Goal: Task Accomplishment & Management: Manage account settings

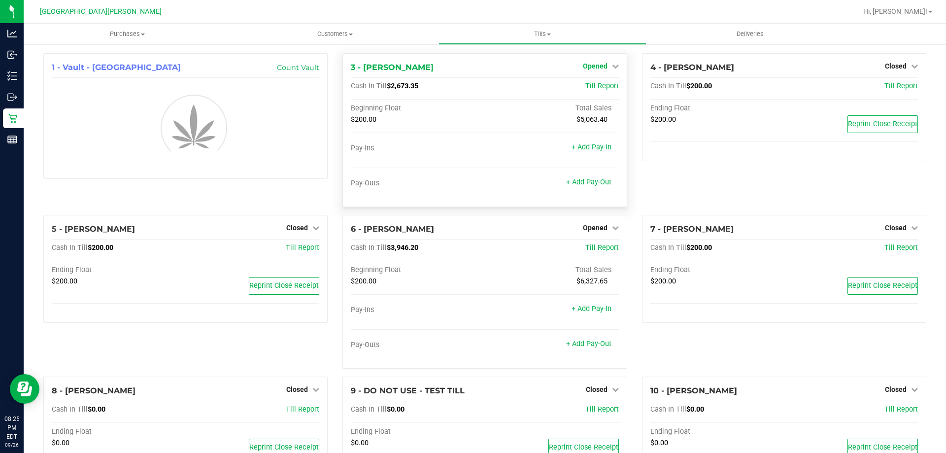
click at [593, 64] on span "Opened" at bounding box center [595, 66] width 25 height 8
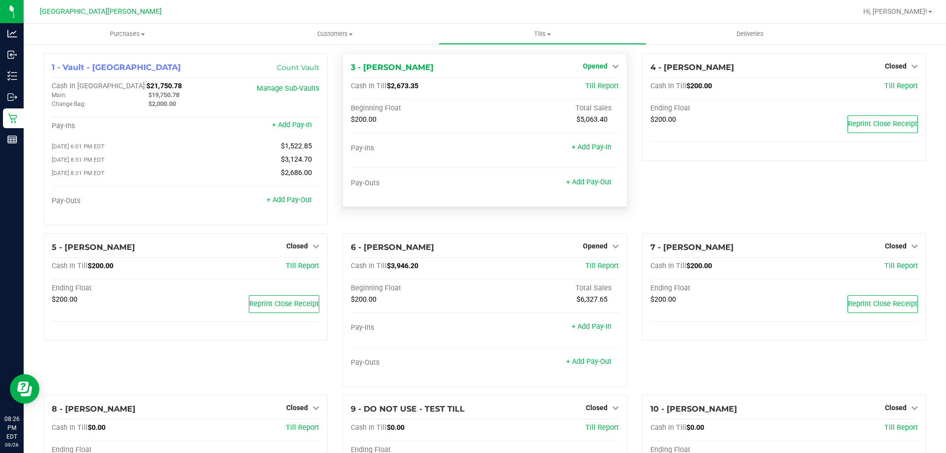
click at [590, 65] on span "Opened" at bounding box center [595, 66] width 25 height 8
click at [583, 87] on link "Close Till" at bounding box center [596, 87] width 27 height 8
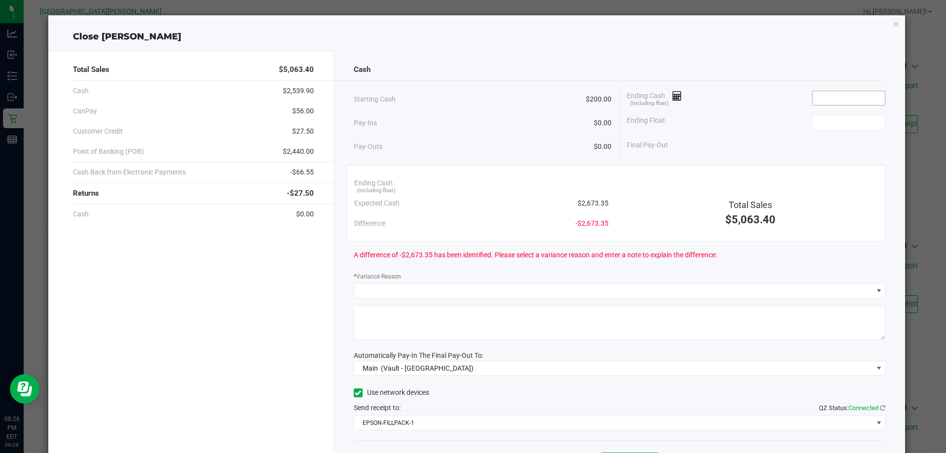
click at [831, 102] on input at bounding box center [848, 98] width 72 height 14
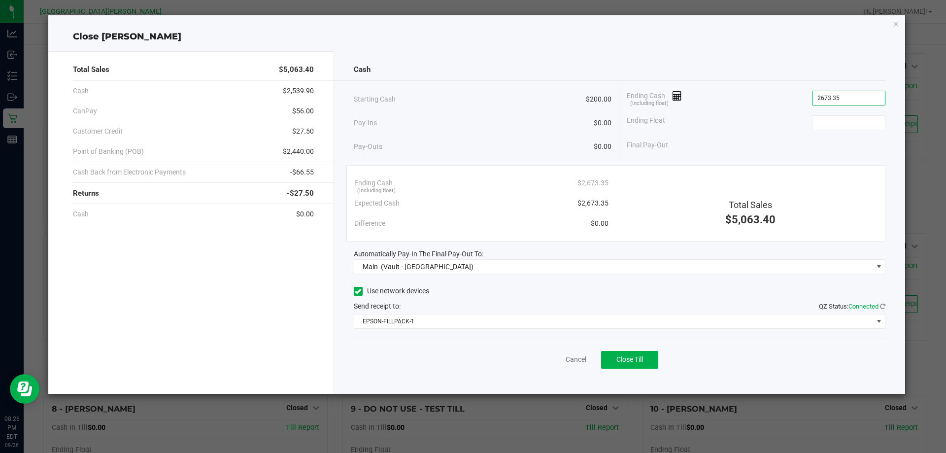
type input "$2,673.35"
type input "$200.00"
click at [639, 366] on button "Close Till" at bounding box center [629, 360] width 57 height 18
click at [544, 360] on link "Dismiss" at bounding box center [554, 359] width 24 height 10
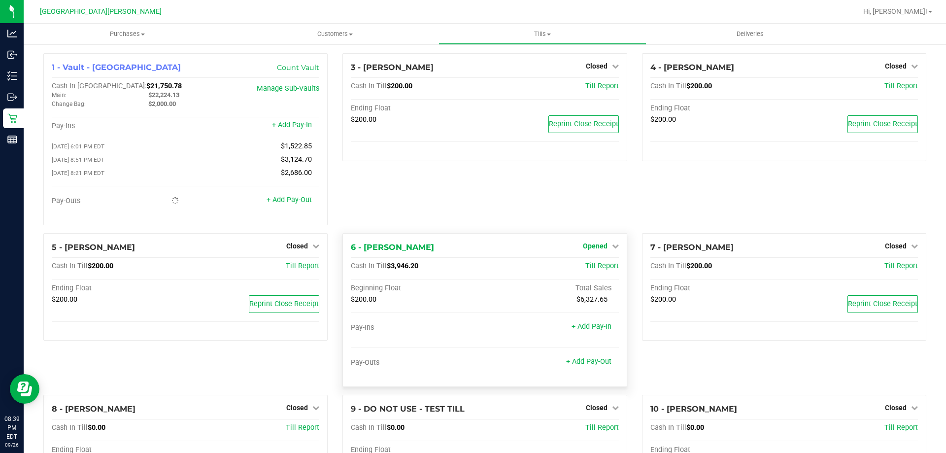
click at [594, 249] on span "Opened" at bounding box center [595, 246] width 25 height 8
click at [593, 270] on link "Close Till" at bounding box center [596, 266] width 27 height 8
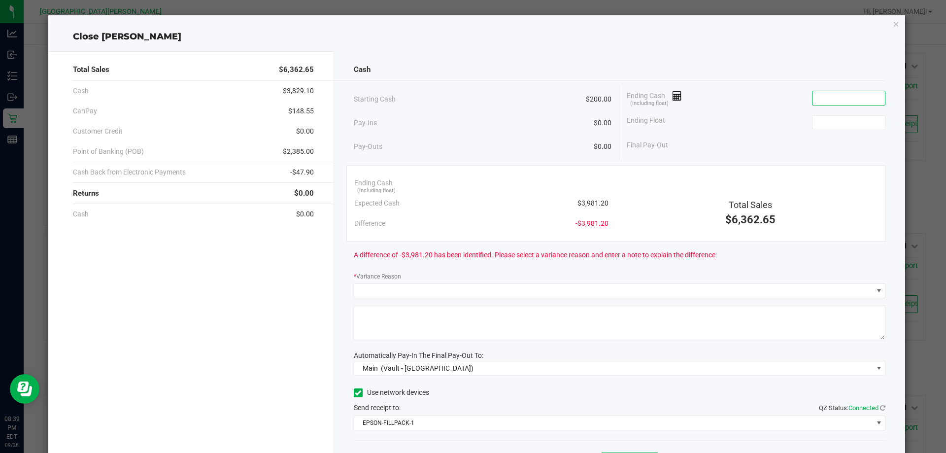
click at [827, 102] on input at bounding box center [848, 98] width 72 height 14
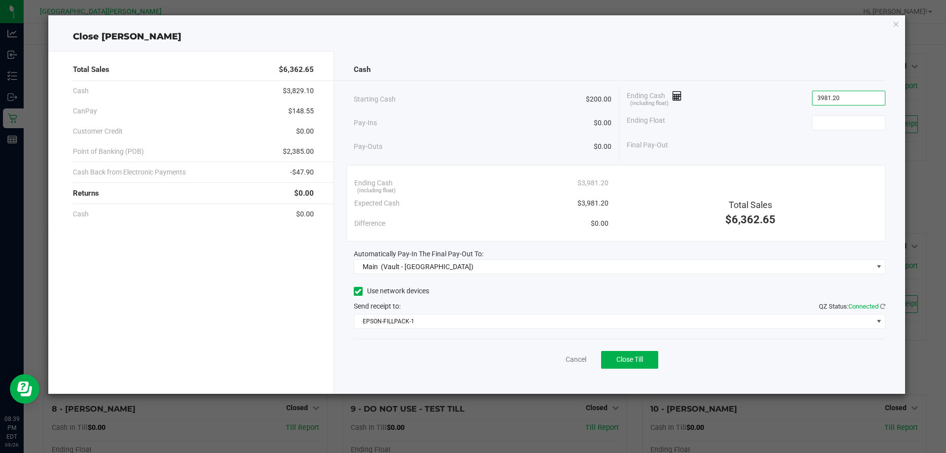
type input "$3,981.20"
type input "$200.00"
click at [896, 19] on icon "button" at bounding box center [896, 24] width 7 height 12
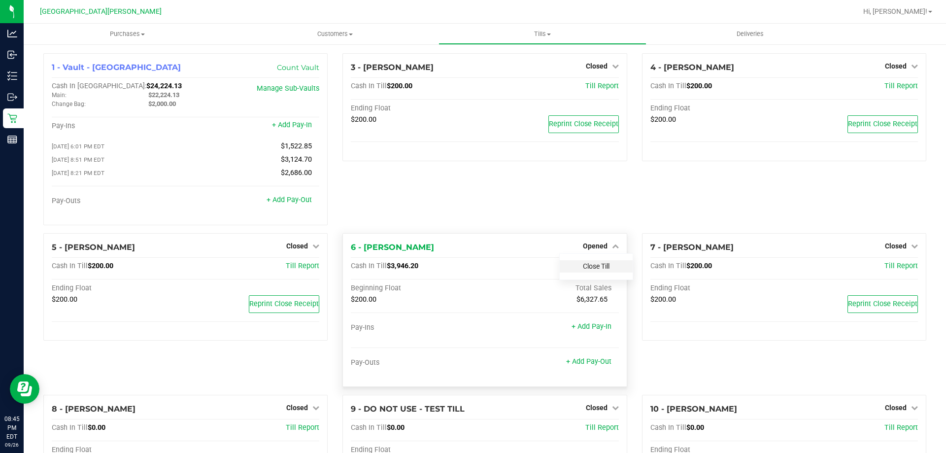
click at [591, 270] on link "Close Till" at bounding box center [596, 266] width 27 height 8
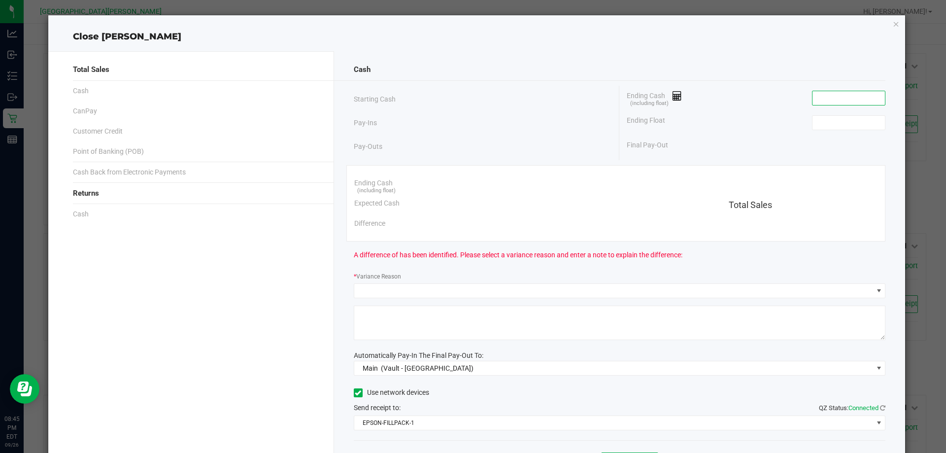
click at [841, 98] on input at bounding box center [848, 98] width 72 height 14
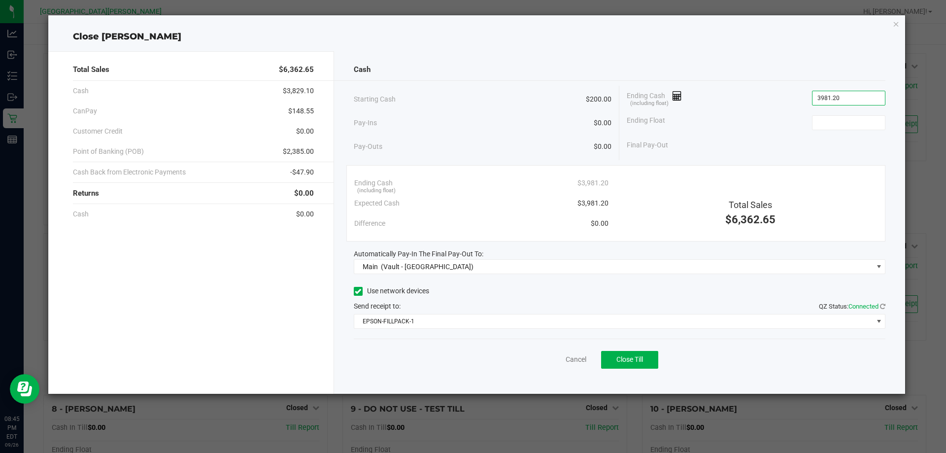
type input "$3,981.20"
type input "$200.00"
click at [628, 360] on span "Close Till" at bounding box center [629, 359] width 27 height 8
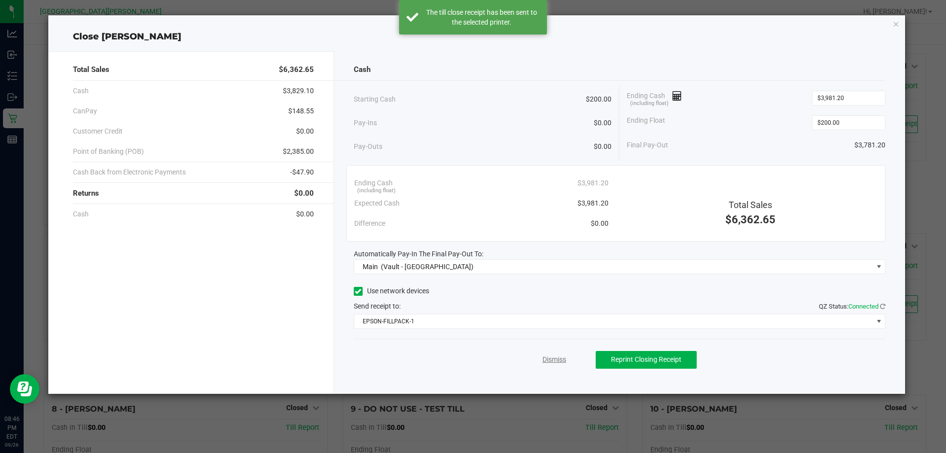
click at [544, 360] on link "Dismiss" at bounding box center [554, 359] width 24 height 10
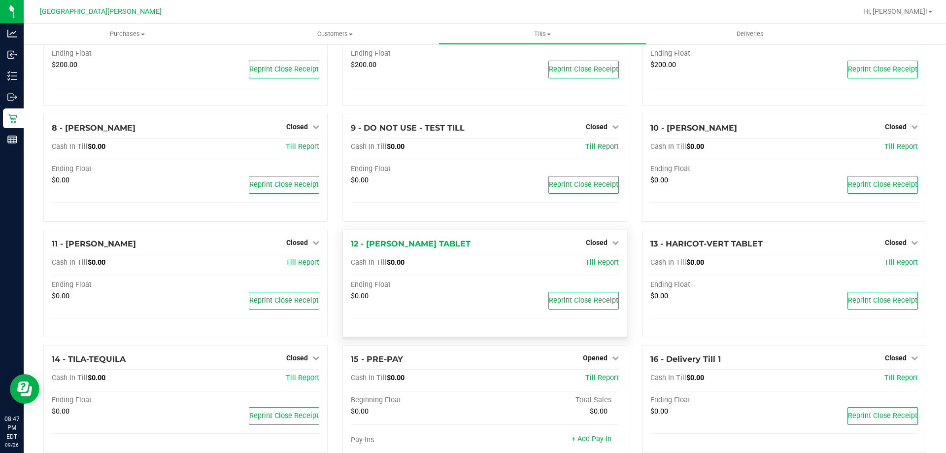
scroll to position [300, 0]
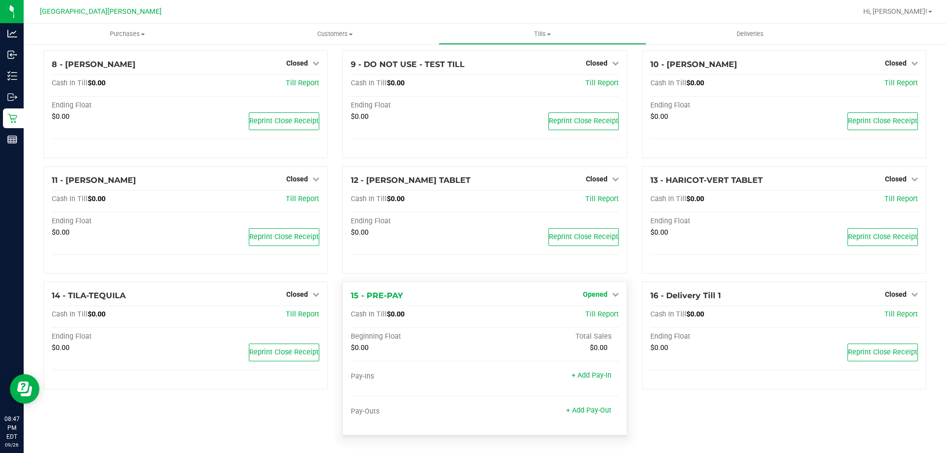
click at [596, 295] on span "Opened" at bounding box center [595, 294] width 25 height 8
click at [589, 315] on link "Close Till" at bounding box center [596, 315] width 27 height 8
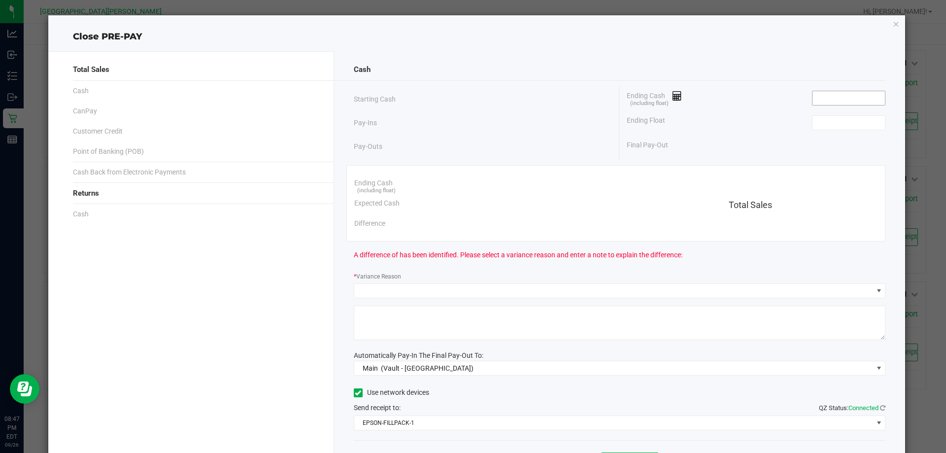
click at [812, 103] on input at bounding box center [848, 98] width 72 height 14
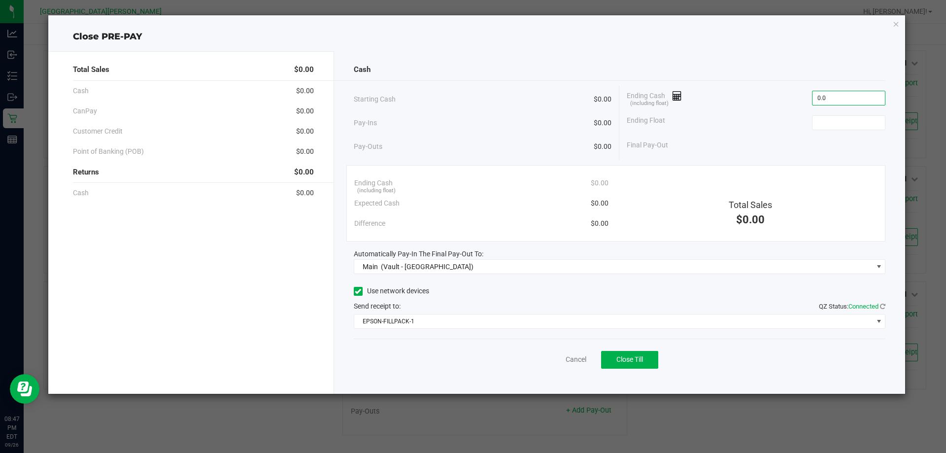
type input "$0.00"
click at [647, 355] on button "Close Till" at bounding box center [629, 360] width 57 height 18
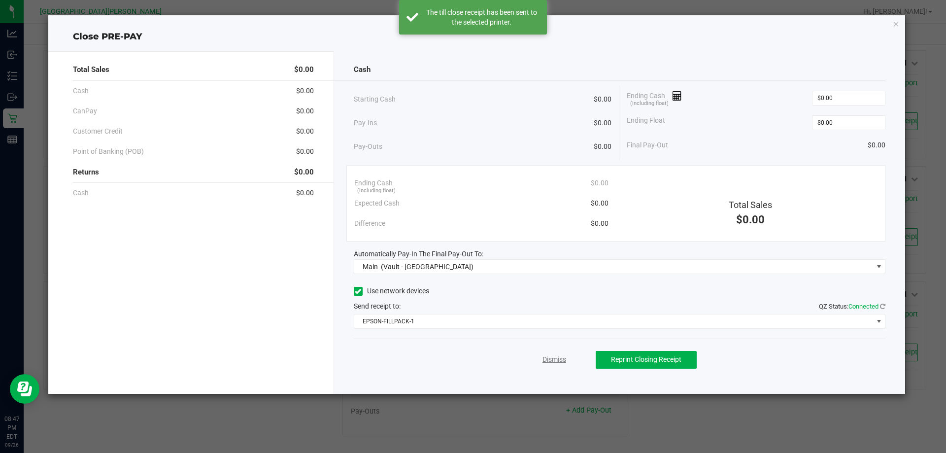
click at [556, 356] on link "Dismiss" at bounding box center [554, 359] width 24 height 10
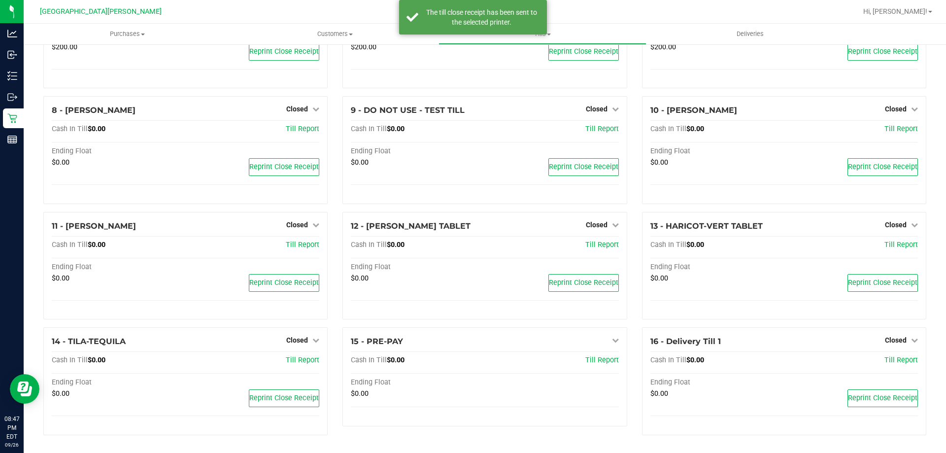
scroll to position [255, 0]
click at [550, 33] on span "Tills" at bounding box center [542, 34] width 206 height 9
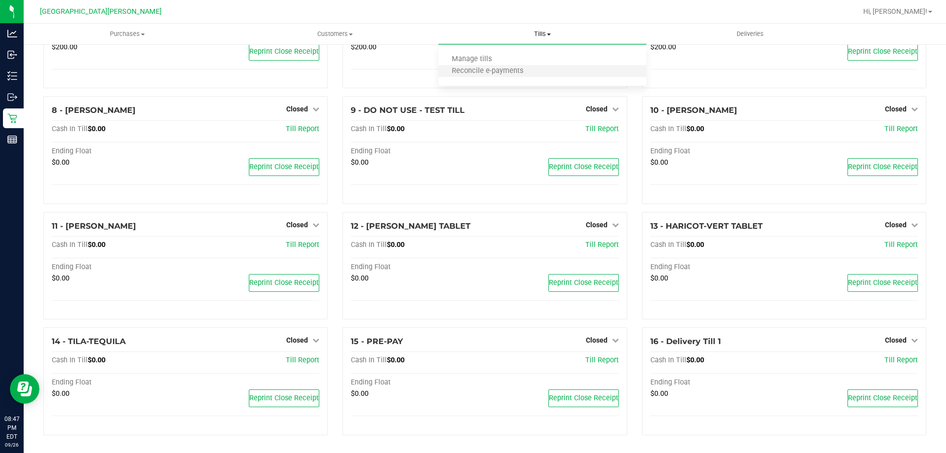
click at [541, 73] on li "Reconcile e-payments" at bounding box center [541, 72] width 207 height 12
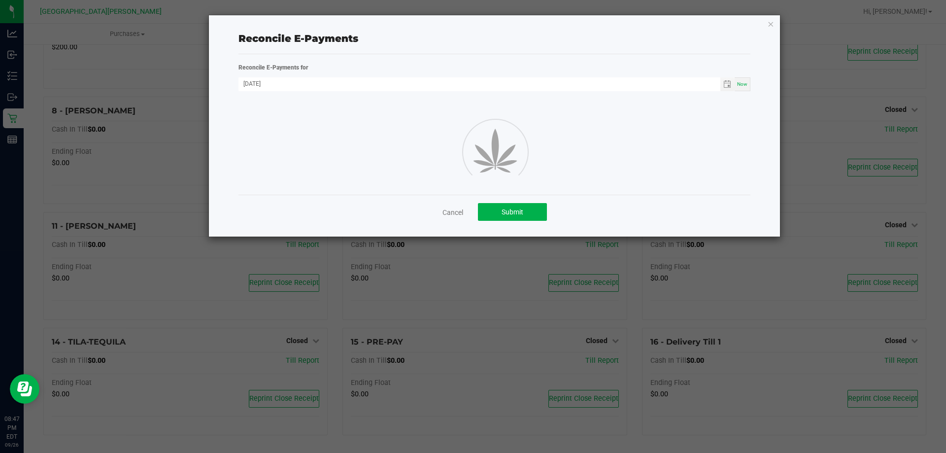
scroll to position [255, 0]
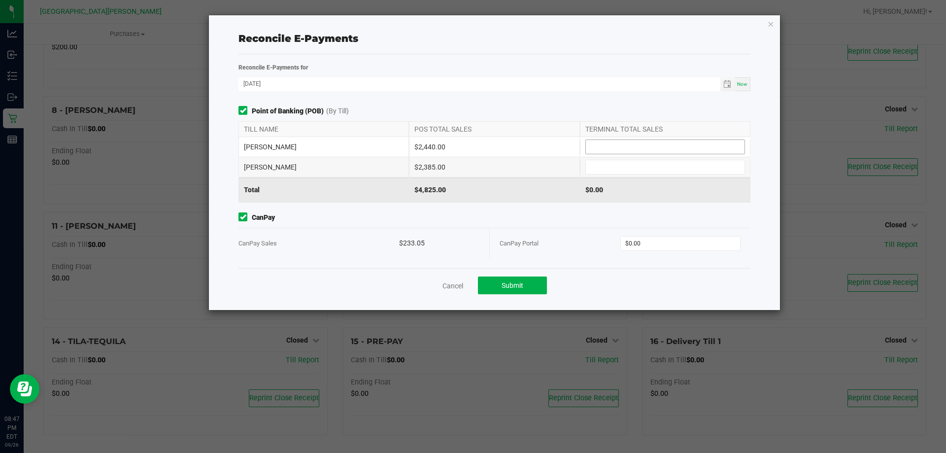
click at [599, 147] on input at bounding box center [665, 147] width 159 height 14
type input "$2,440.00"
type input "$2,385.00"
type input "$233.05"
click at [527, 281] on button "Submit" at bounding box center [512, 285] width 69 height 18
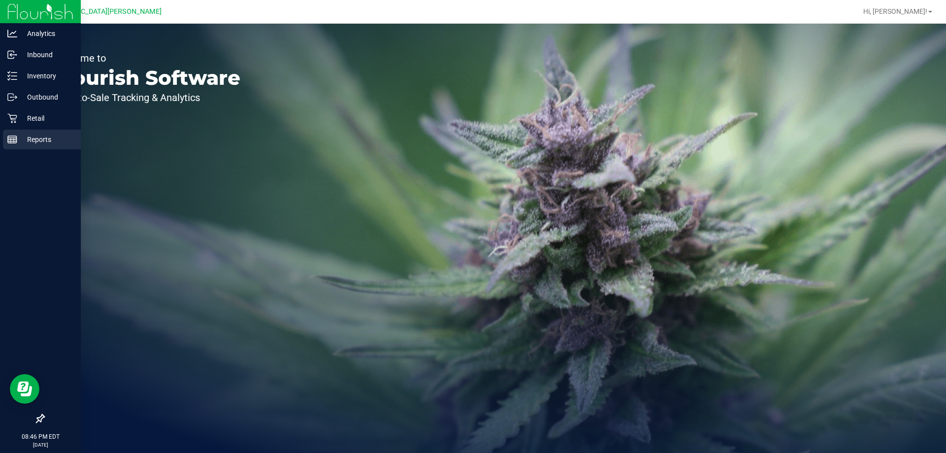
click at [37, 136] on p "Reports" at bounding box center [46, 139] width 59 height 12
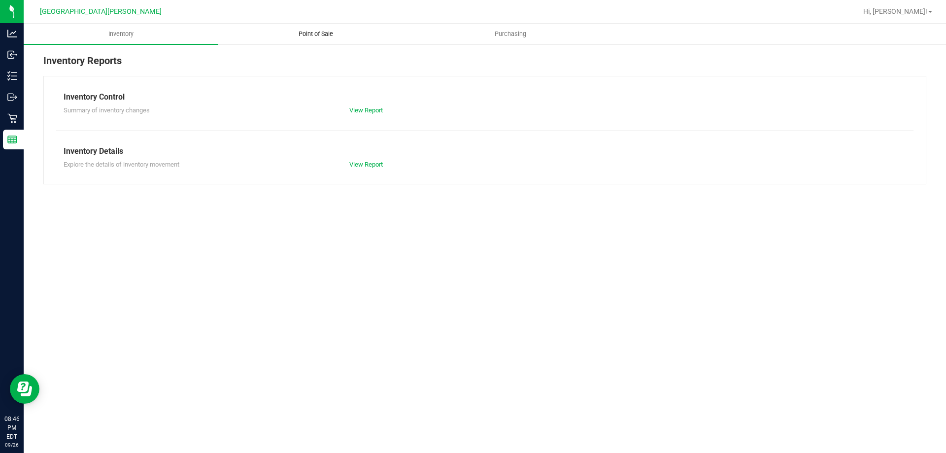
click at [300, 31] on span "Point of Sale" at bounding box center [315, 34] width 61 height 9
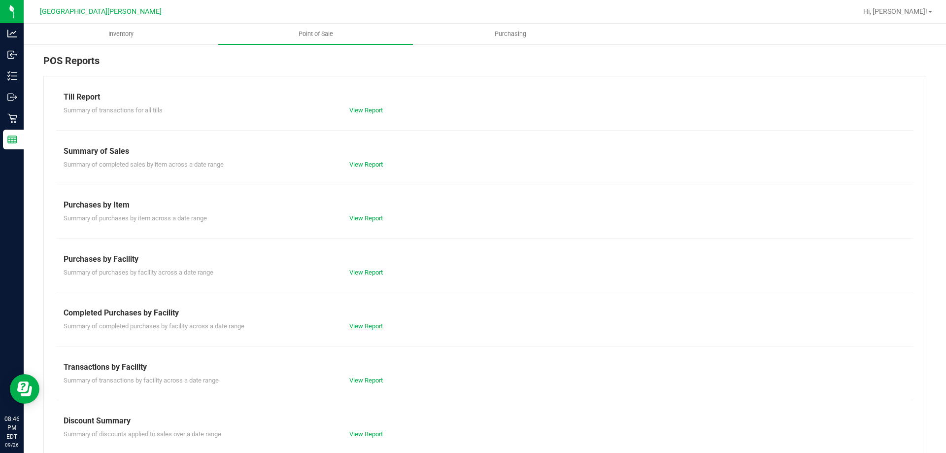
click at [364, 325] on link "View Report" at bounding box center [365, 325] width 33 height 7
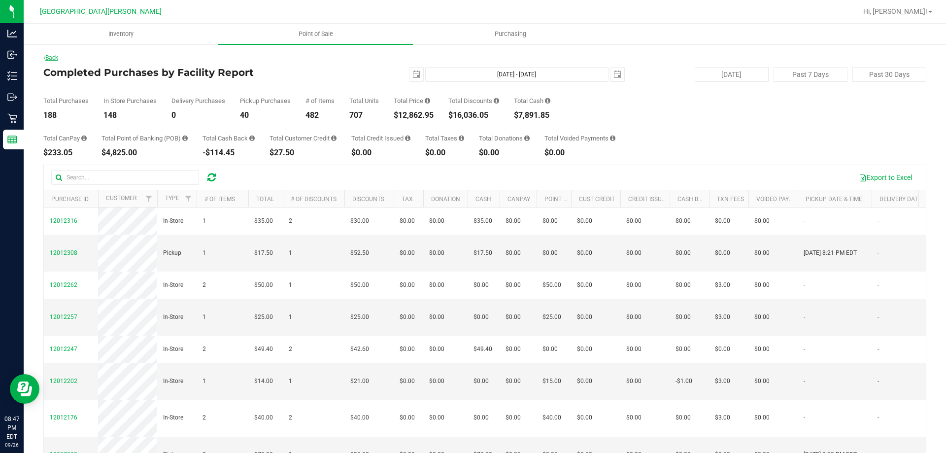
click at [51, 58] on link "Back" at bounding box center [50, 57] width 15 height 7
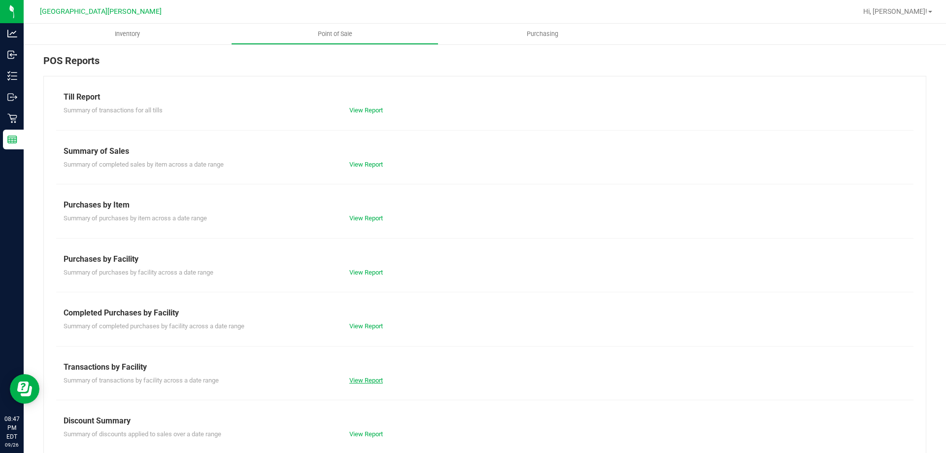
click at [365, 380] on link "View Report" at bounding box center [365, 379] width 33 height 7
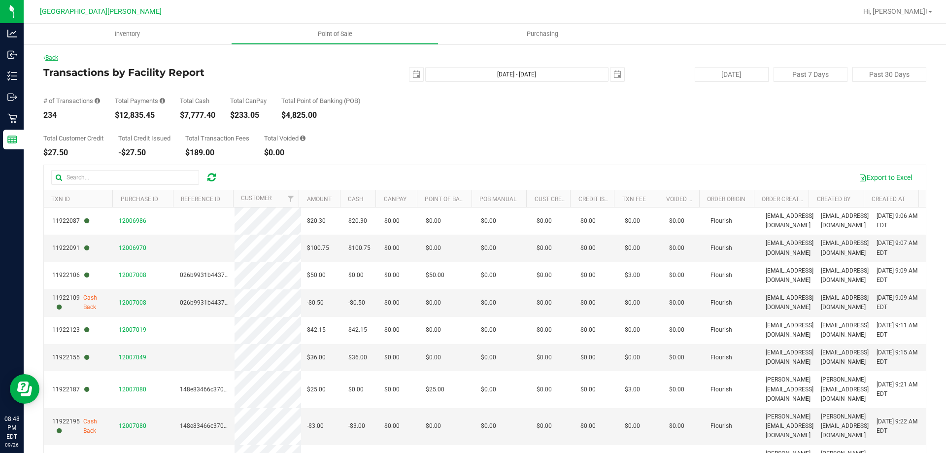
click at [58, 60] on link "Back" at bounding box center [50, 57] width 15 height 7
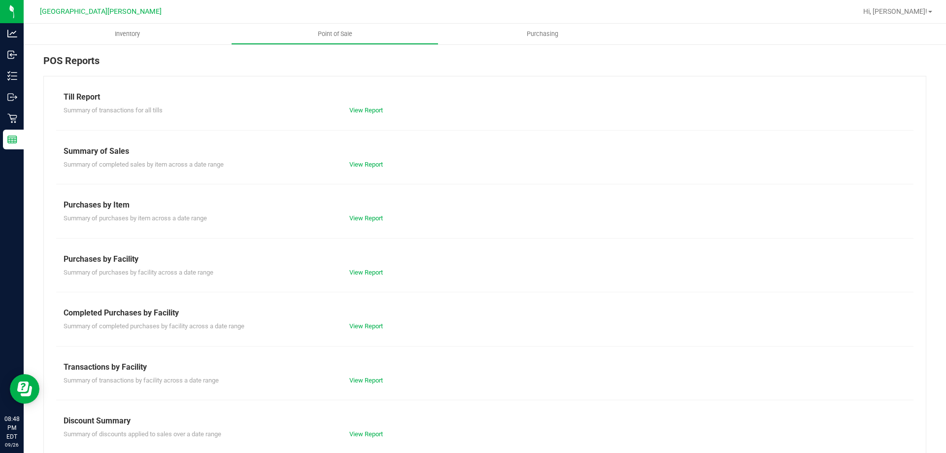
click at [366, 322] on div "View Report" at bounding box center [413, 326] width 143 height 10
click at [365, 324] on link "View Report" at bounding box center [365, 325] width 33 height 7
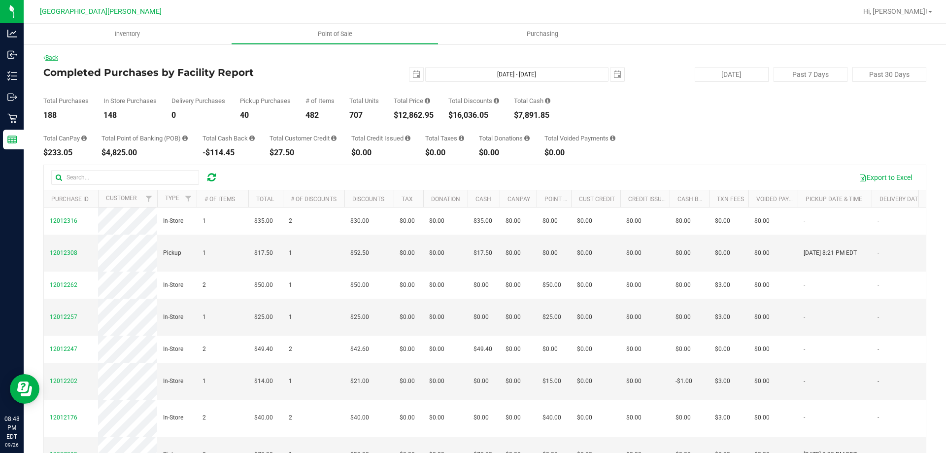
click at [49, 59] on link "Back" at bounding box center [50, 57] width 15 height 7
